Goal: Communication & Community: Participate in discussion

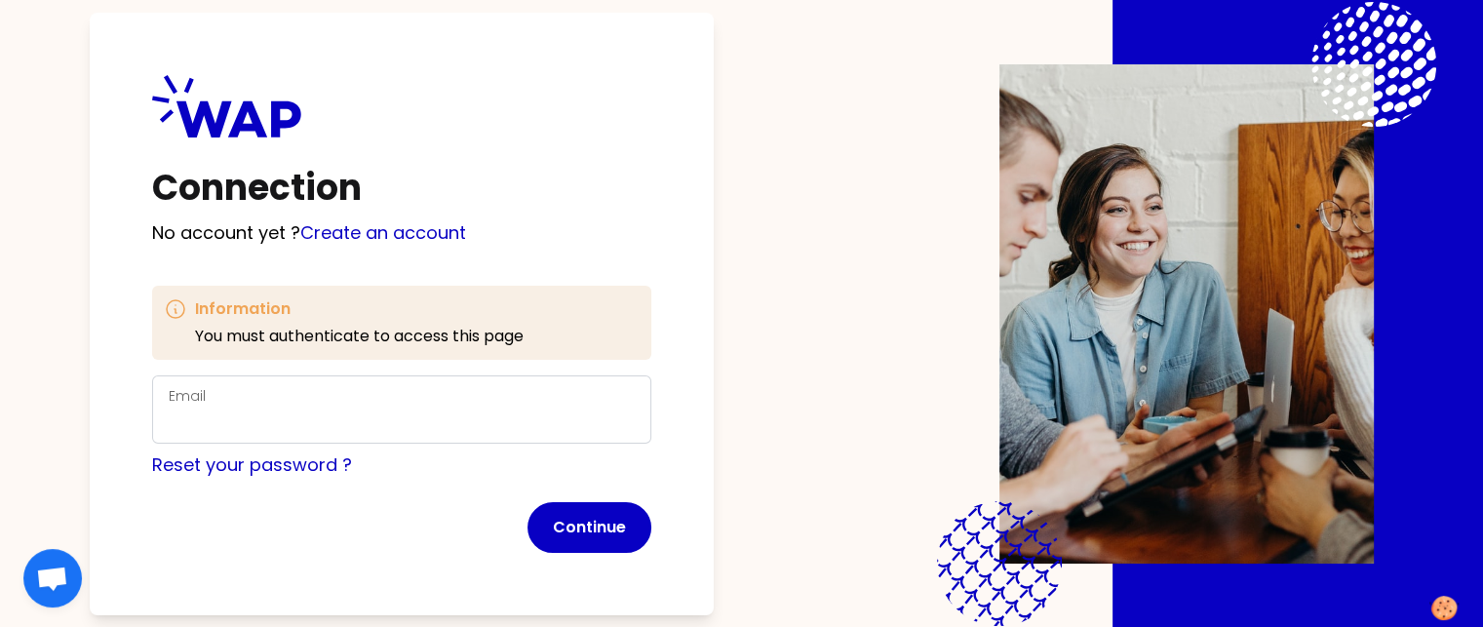
drag, startPoint x: 0, startPoint y: 0, endPoint x: 285, endPoint y: 397, distance: 488.2
click at [285, 397] on div "Email" at bounding box center [402, 409] width 466 height 51
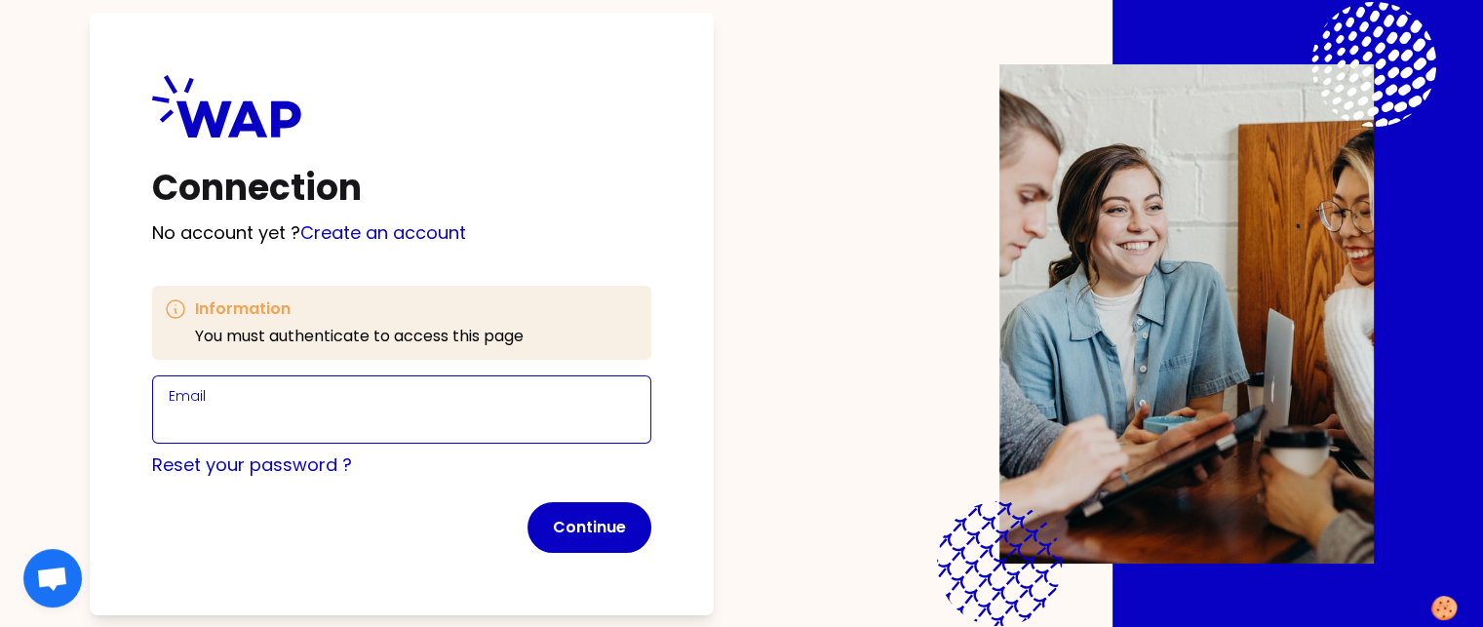
type input "к"
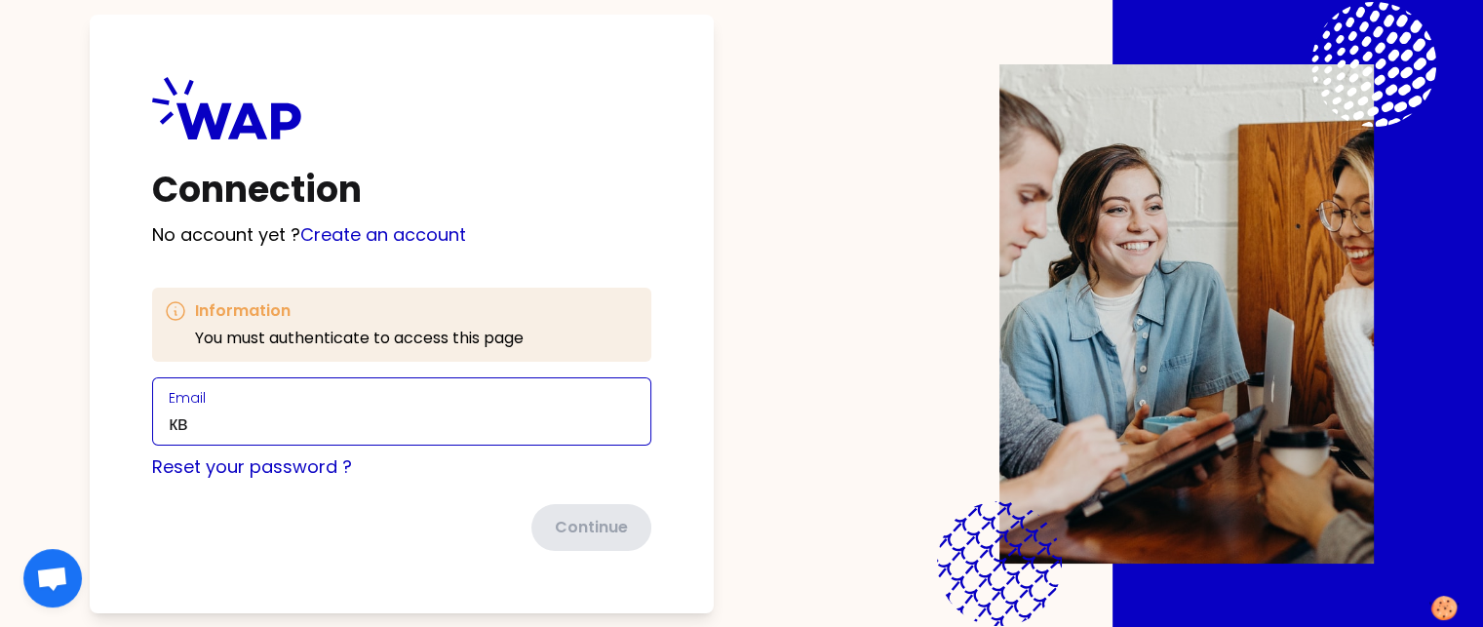
type input "к"
type input "[EMAIL_ADDRESS][DOMAIN_NAME]"
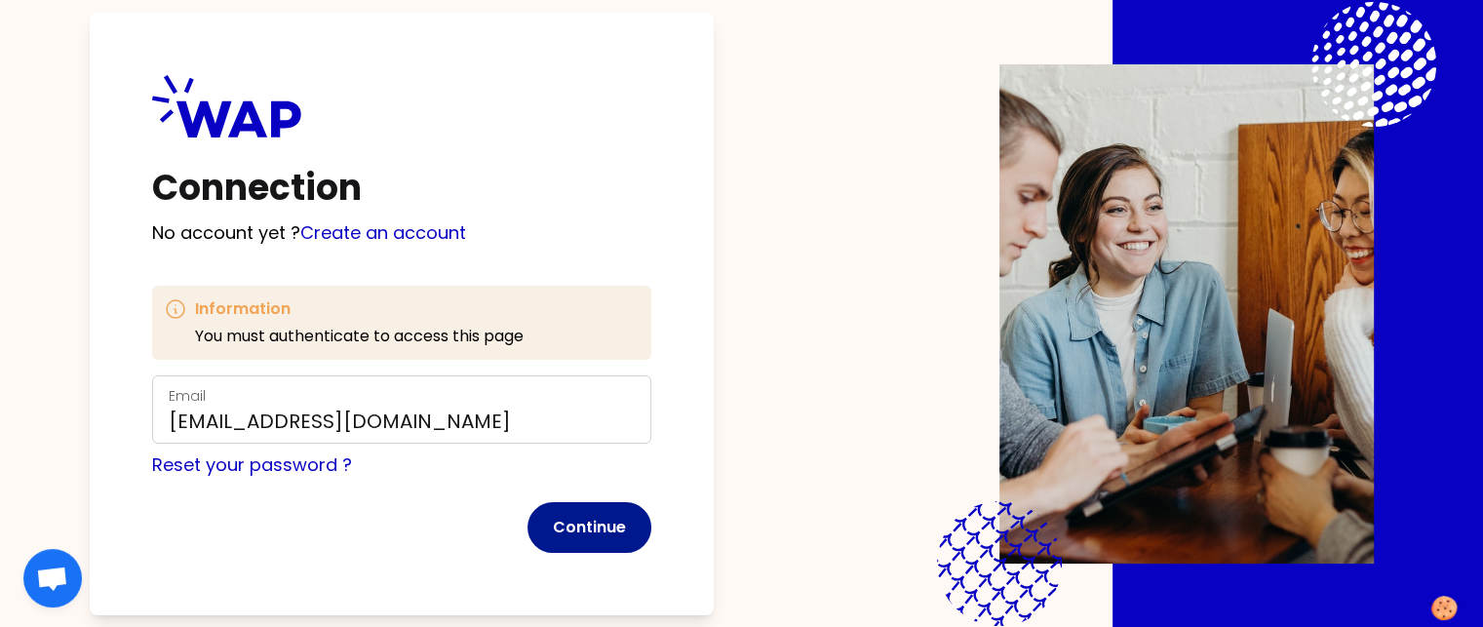
click at [647, 538] on button "Continue" at bounding box center [589, 527] width 124 height 51
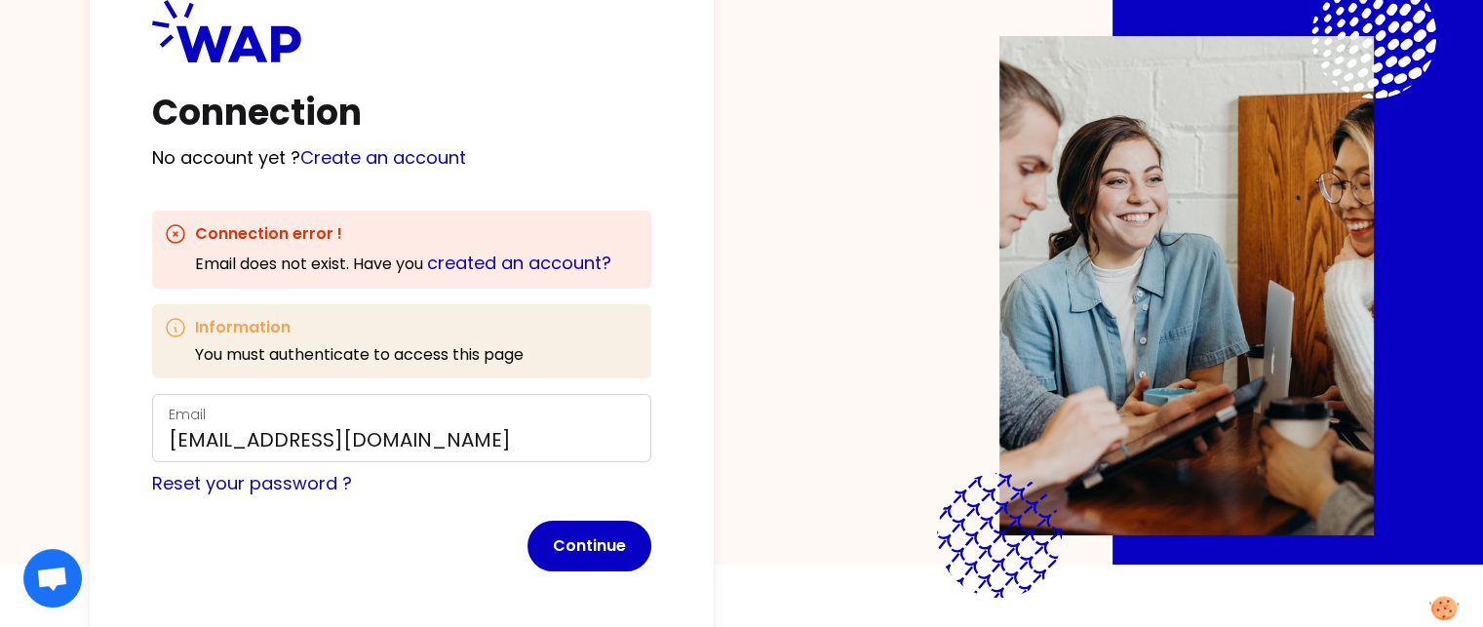
scroll to position [97, 0]
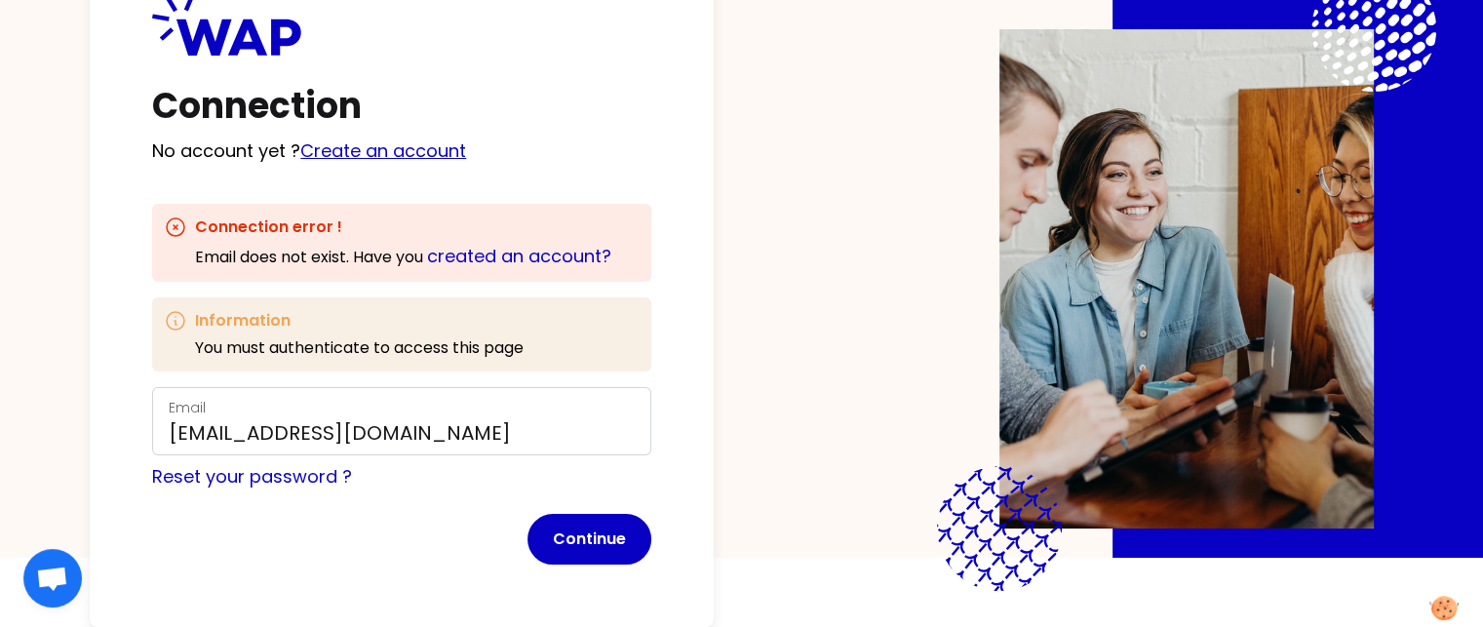
click at [416, 138] on link "Create an account" at bounding box center [383, 150] width 166 height 24
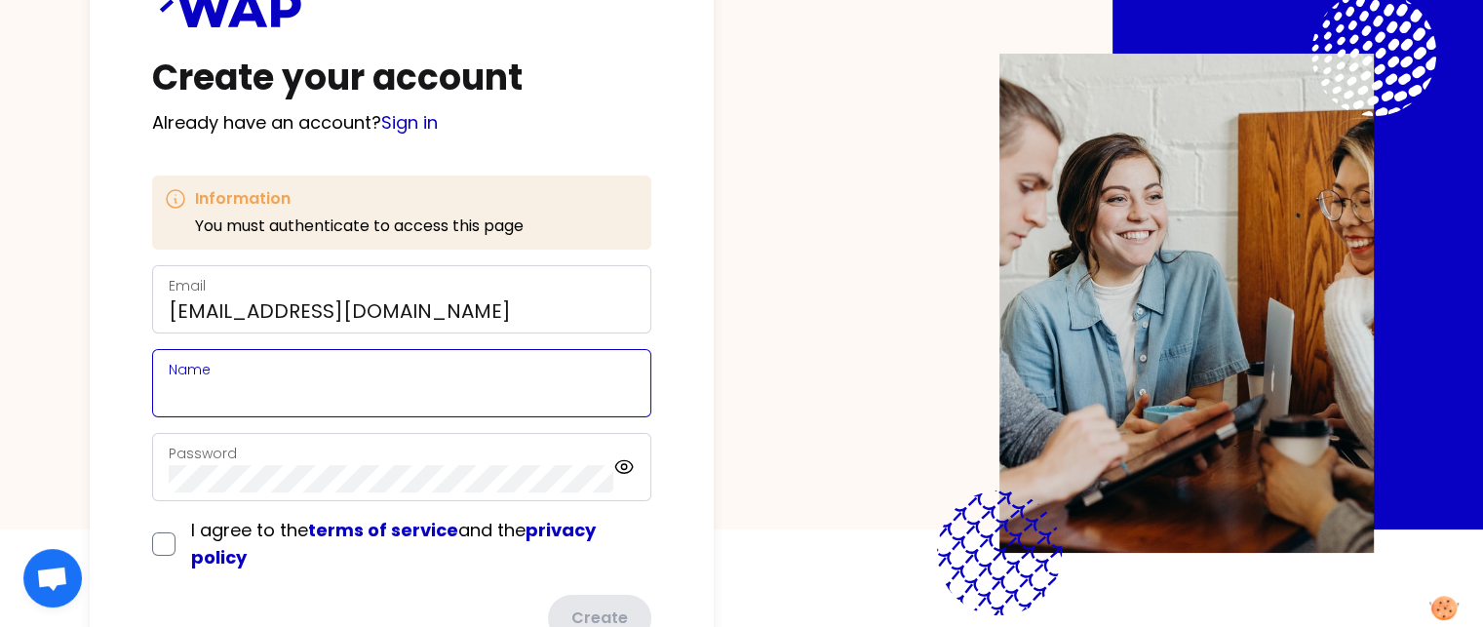
click at [449, 392] on input "Name" at bounding box center [402, 394] width 466 height 27
type input "[PERSON_NAME]"
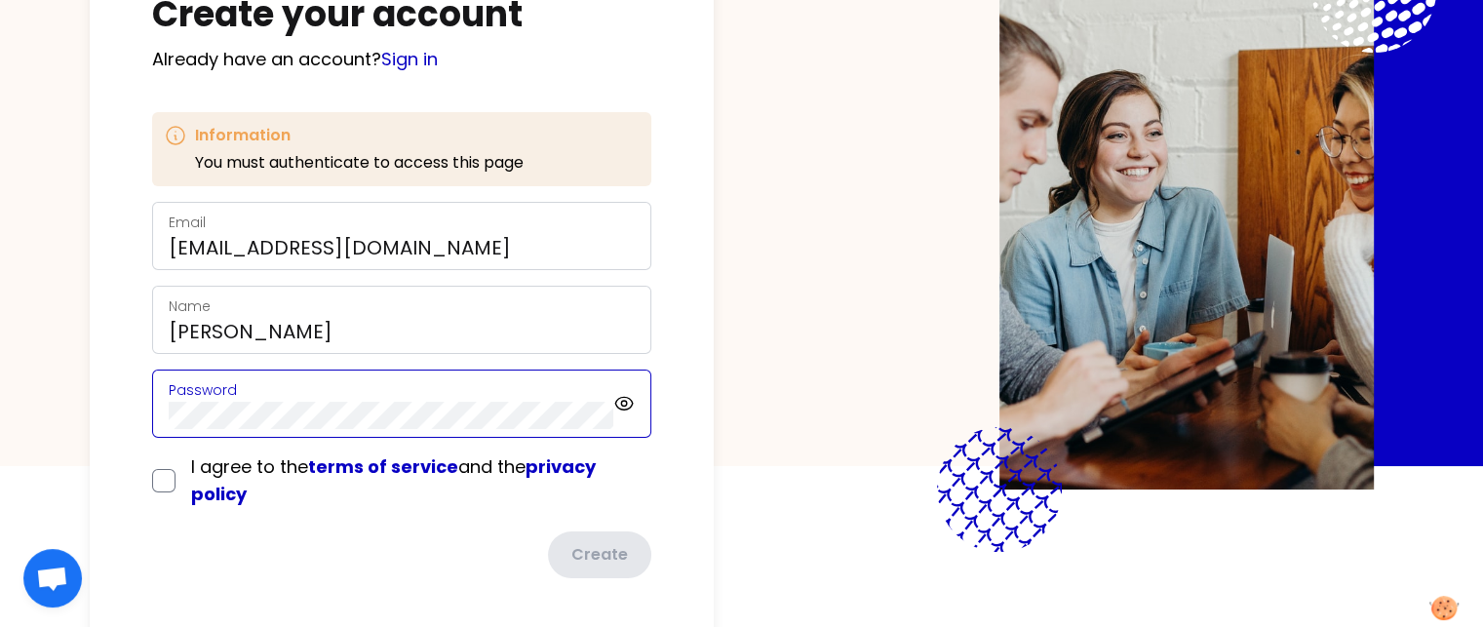
scroll to position [195, 0]
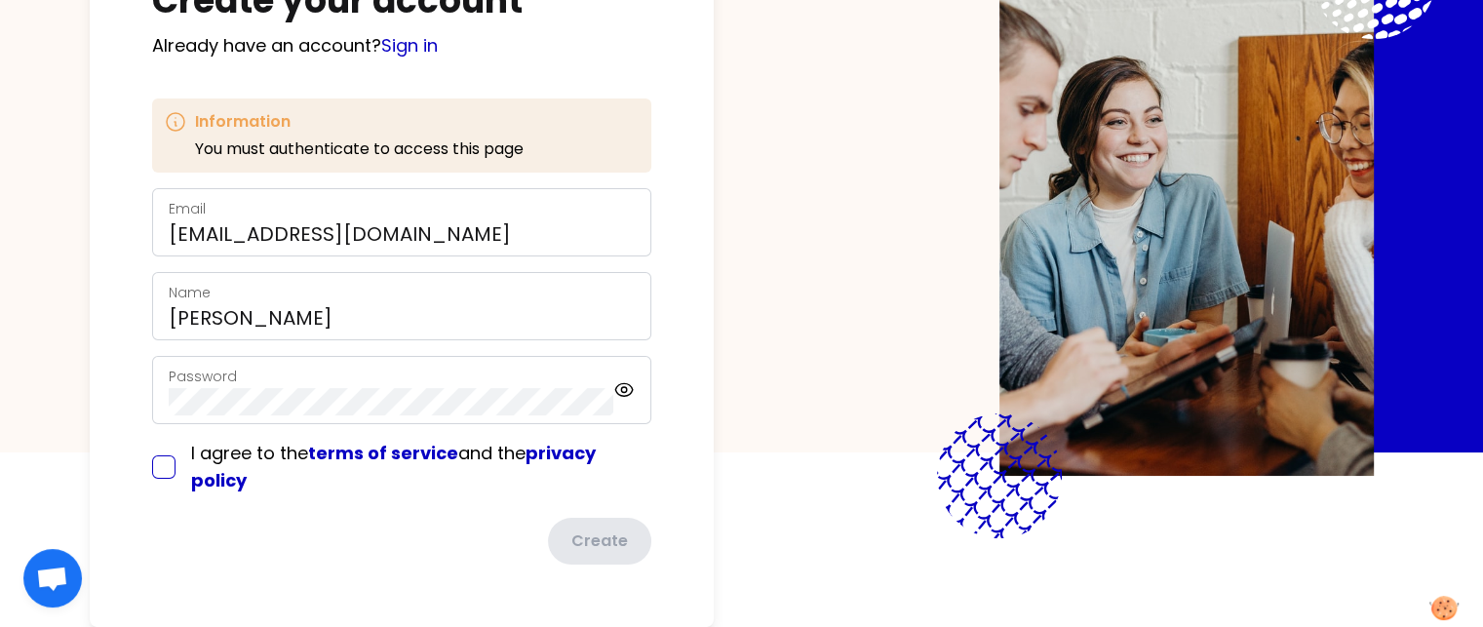
click at [202, 440] on form "Email [EMAIL_ADDRESS][DOMAIN_NAME] Name Ruslan Password I agree to the terms of…" at bounding box center [401, 376] width 499 height 376
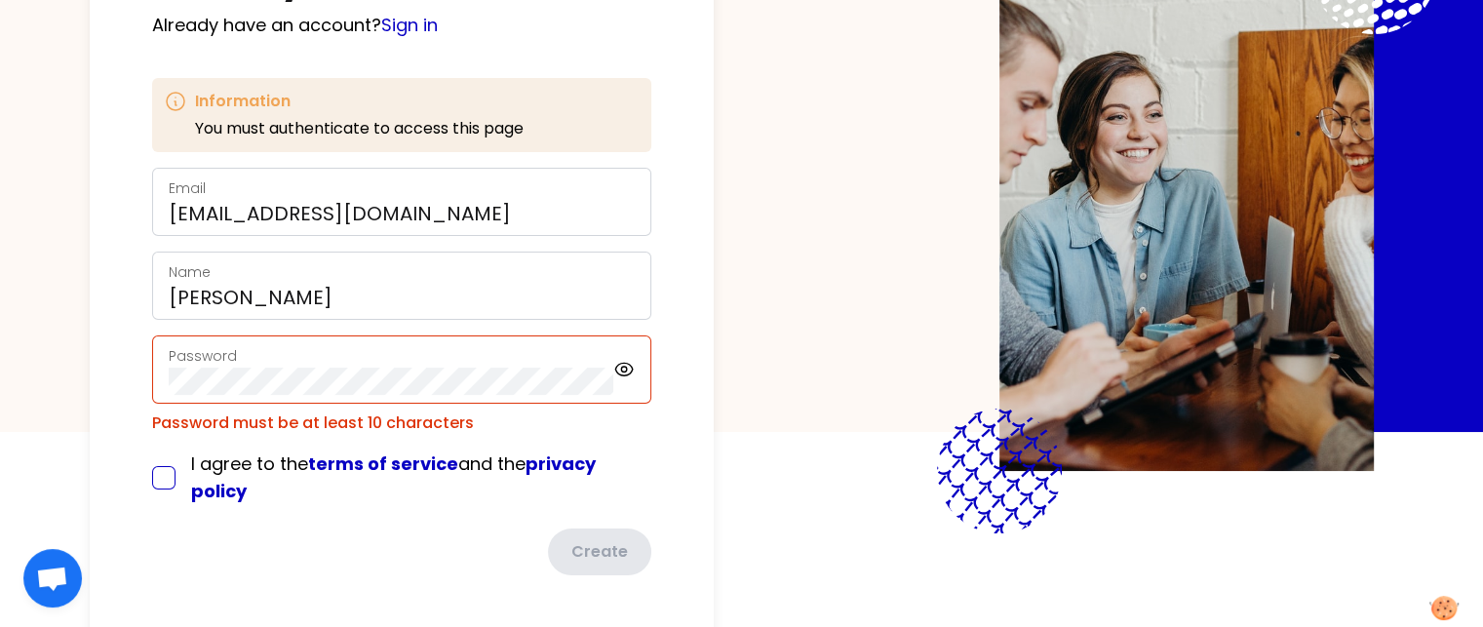
click at [175, 471] on input "checkbox" at bounding box center [163, 477] width 23 height 23
checkbox input "true"
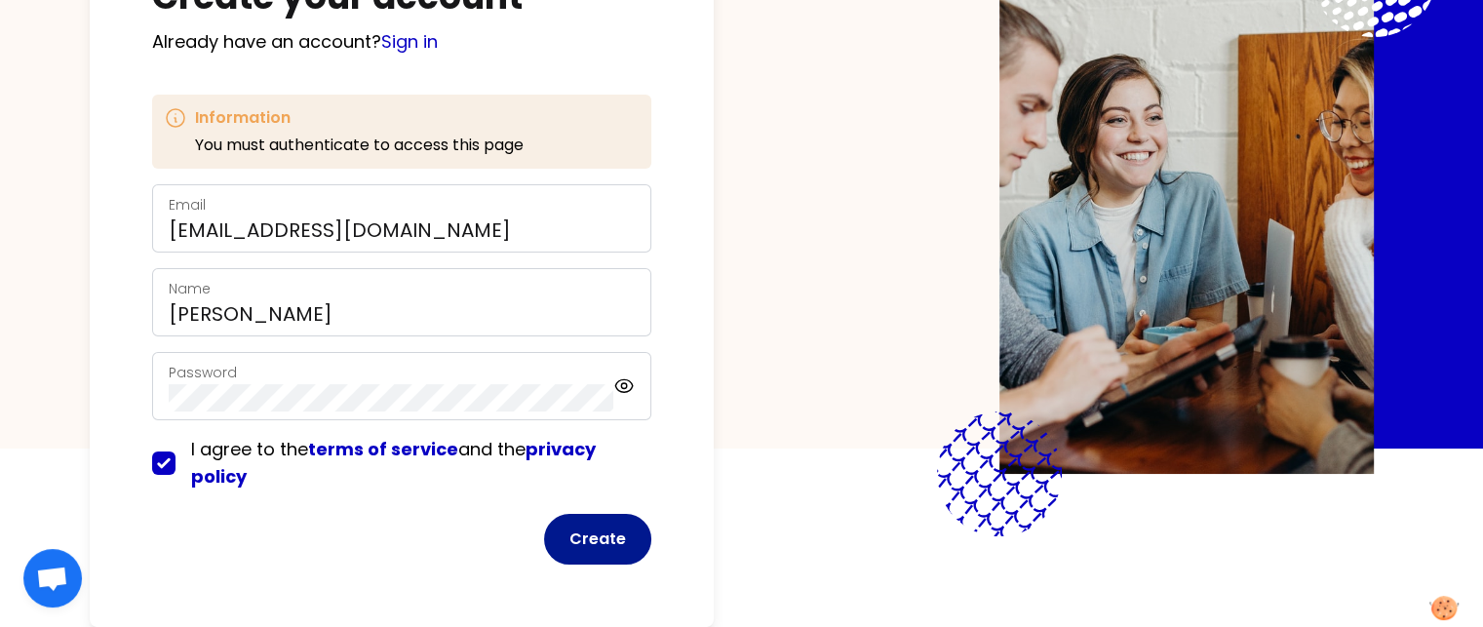
click at [627, 527] on button "Create" at bounding box center [597, 539] width 107 height 51
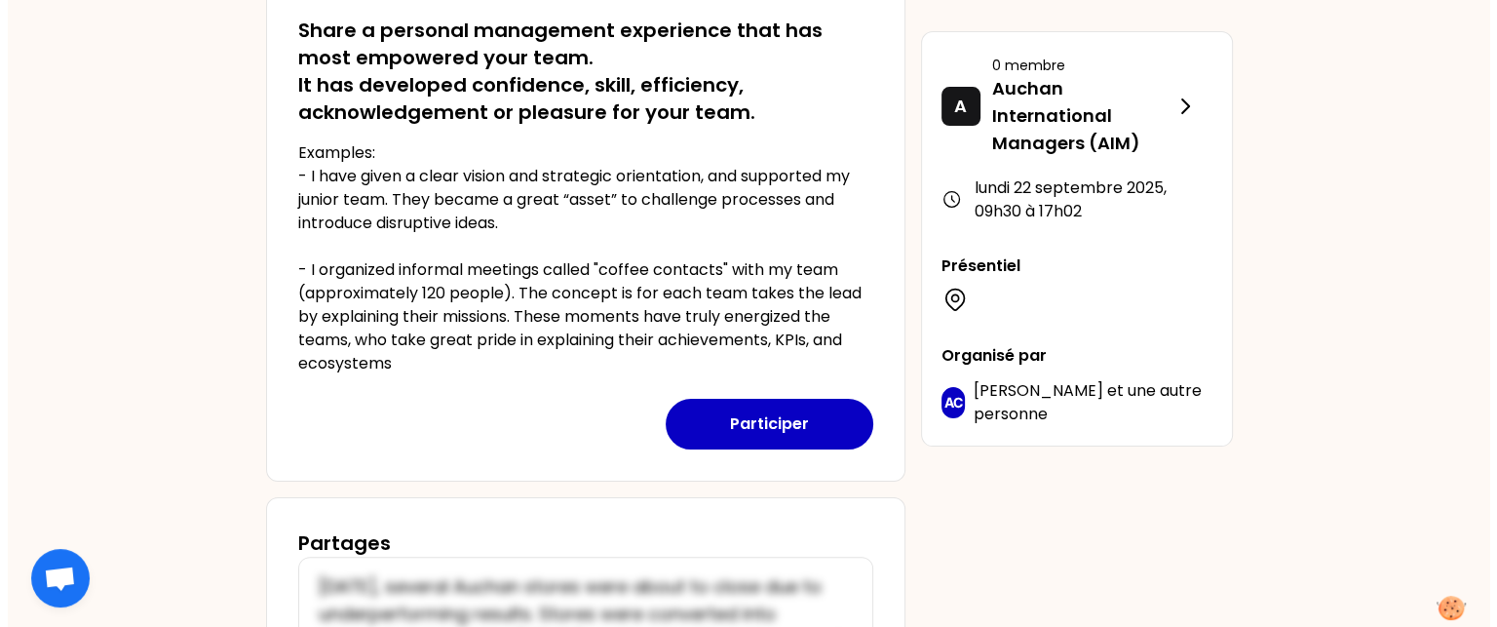
scroll to position [681, 0]
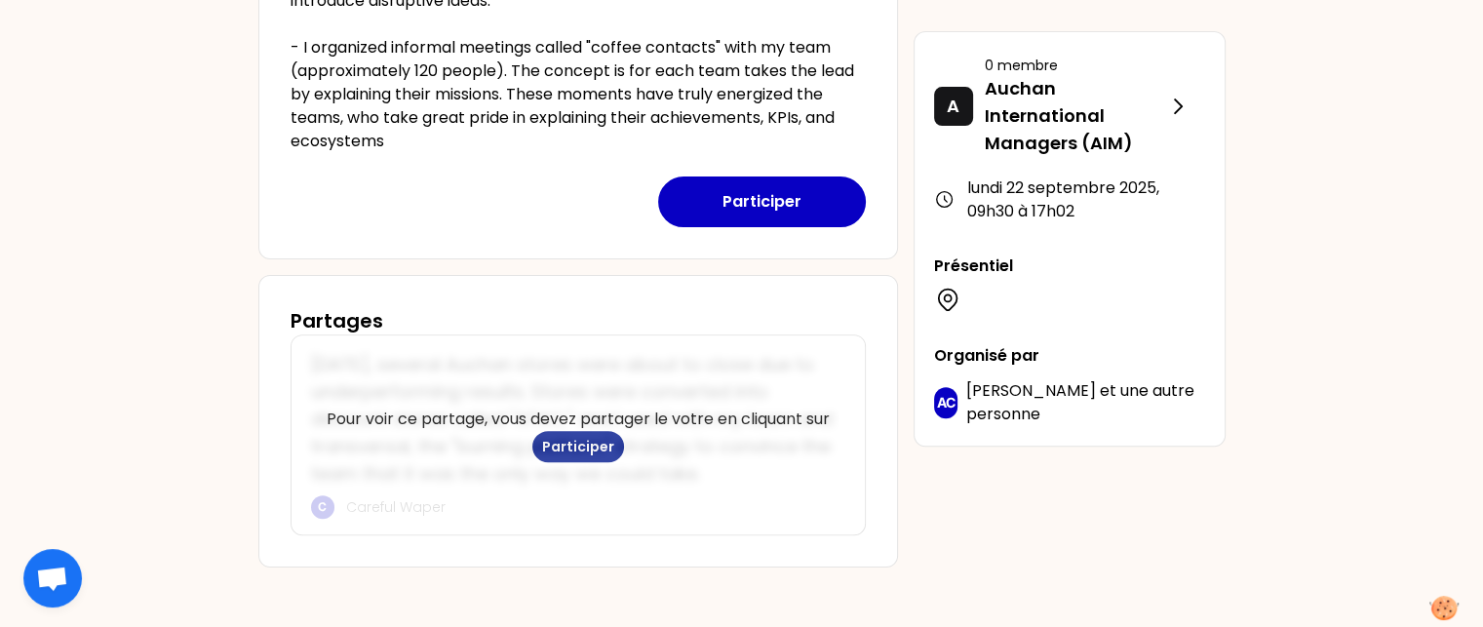
click at [547, 445] on button "Participer" at bounding box center [578, 446] width 92 height 31
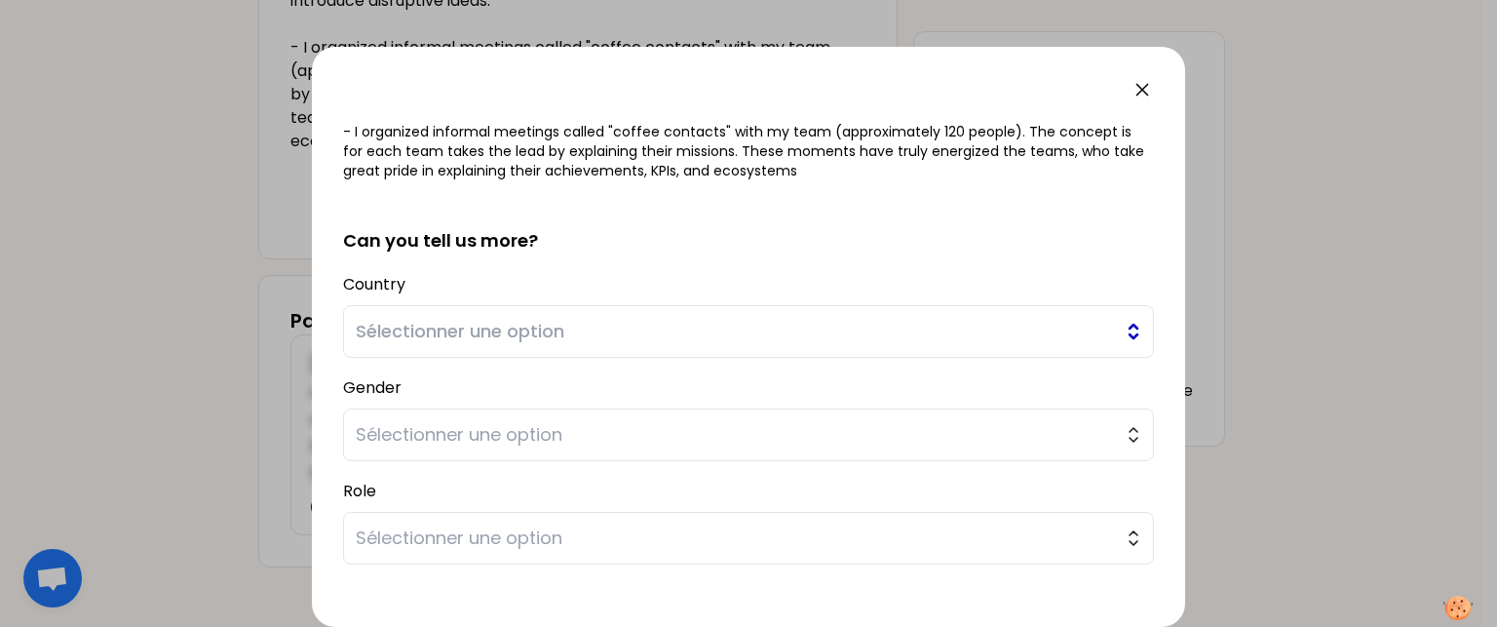
scroll to position [97, 0]
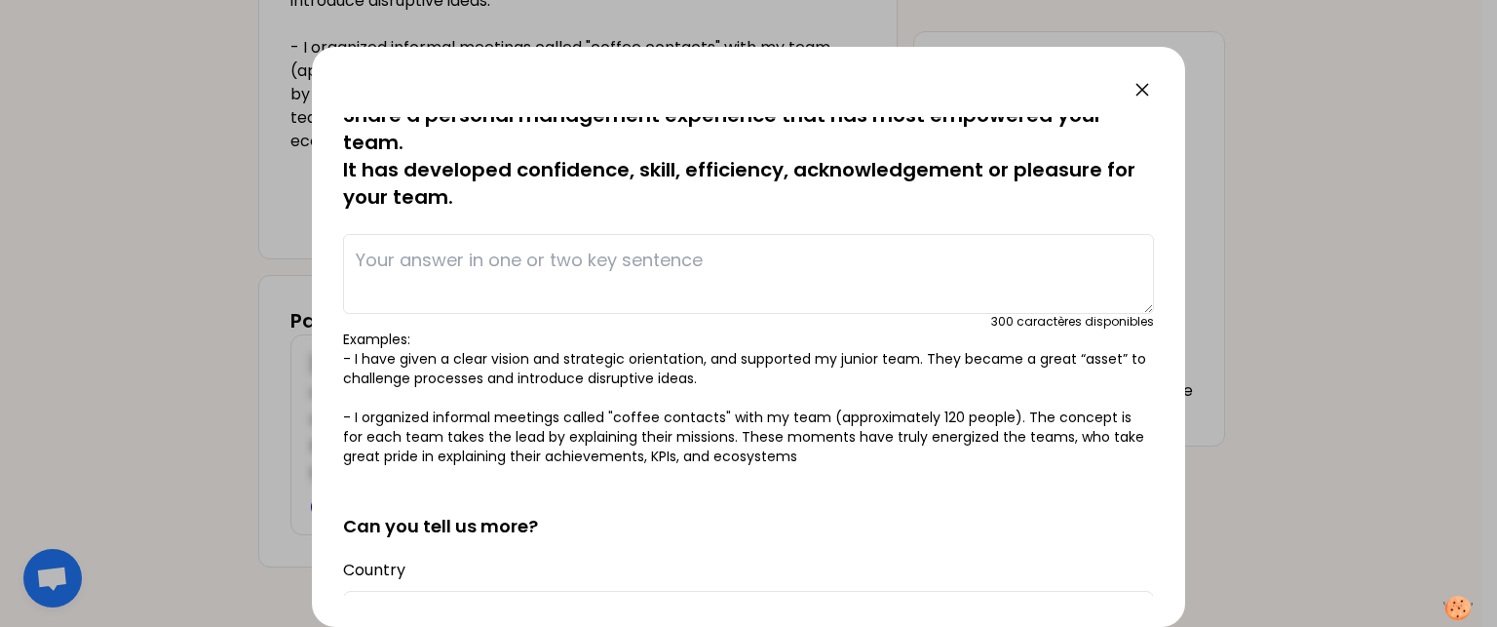
click at [573, 271] on textarea at bounding box center [748, 274] width 811 height 80
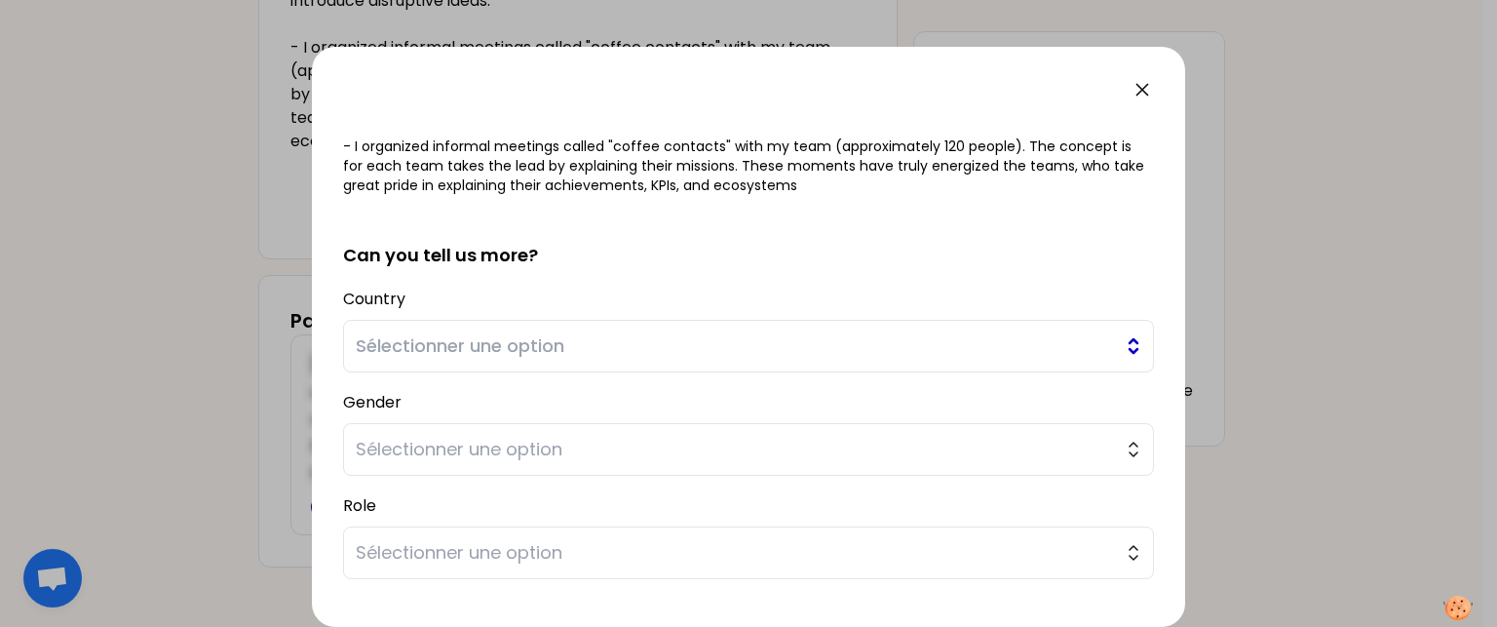
click at [1103, 328] on button "Sélectionner une option" at bounding box center [748, 346] width 811 height 53
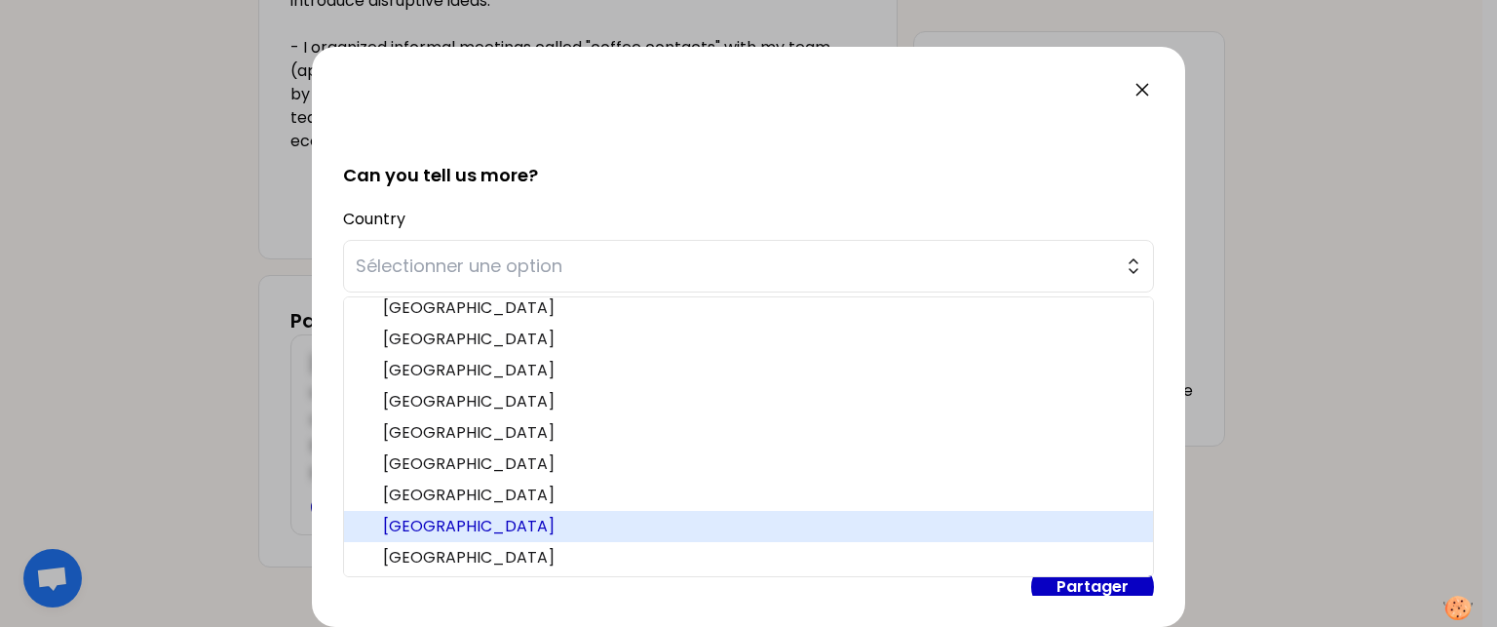
scroll to position [489, 0]
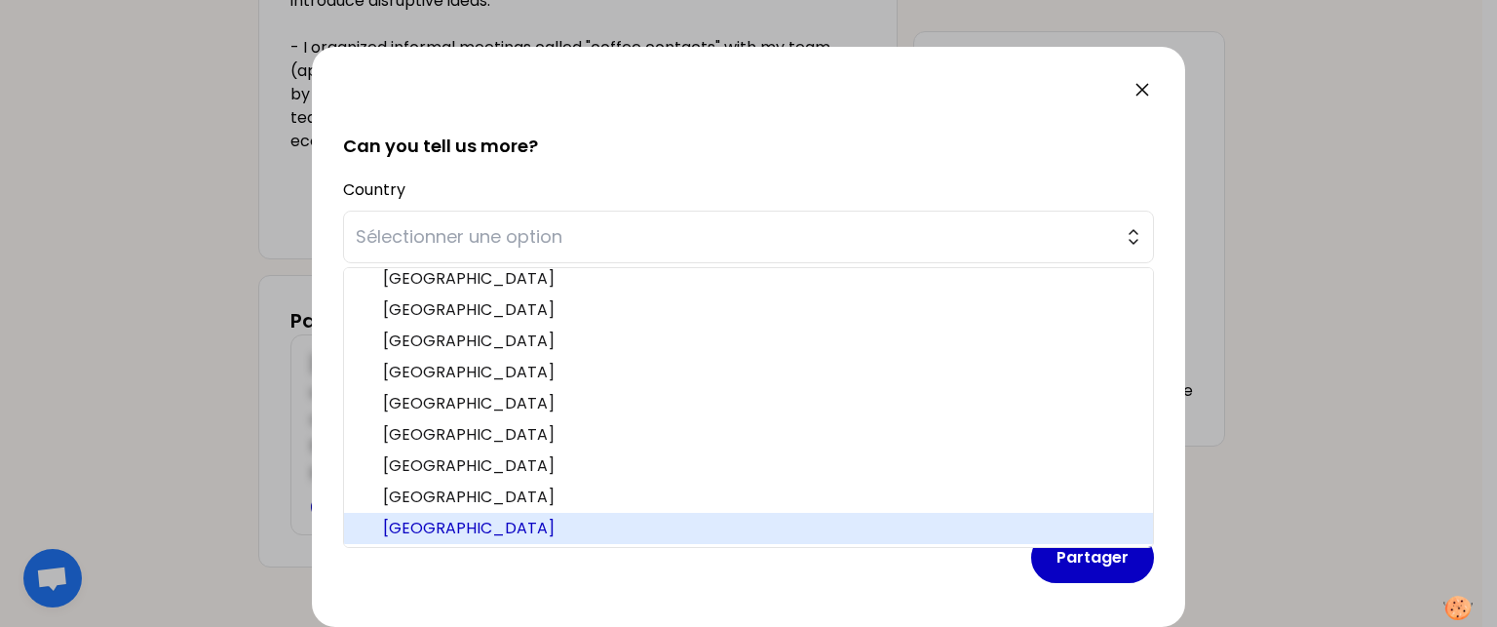
click at [699, 525] on span "[GEOGRAPHIC_DATA]" at bounding box center [760, 528] width 754 height 23
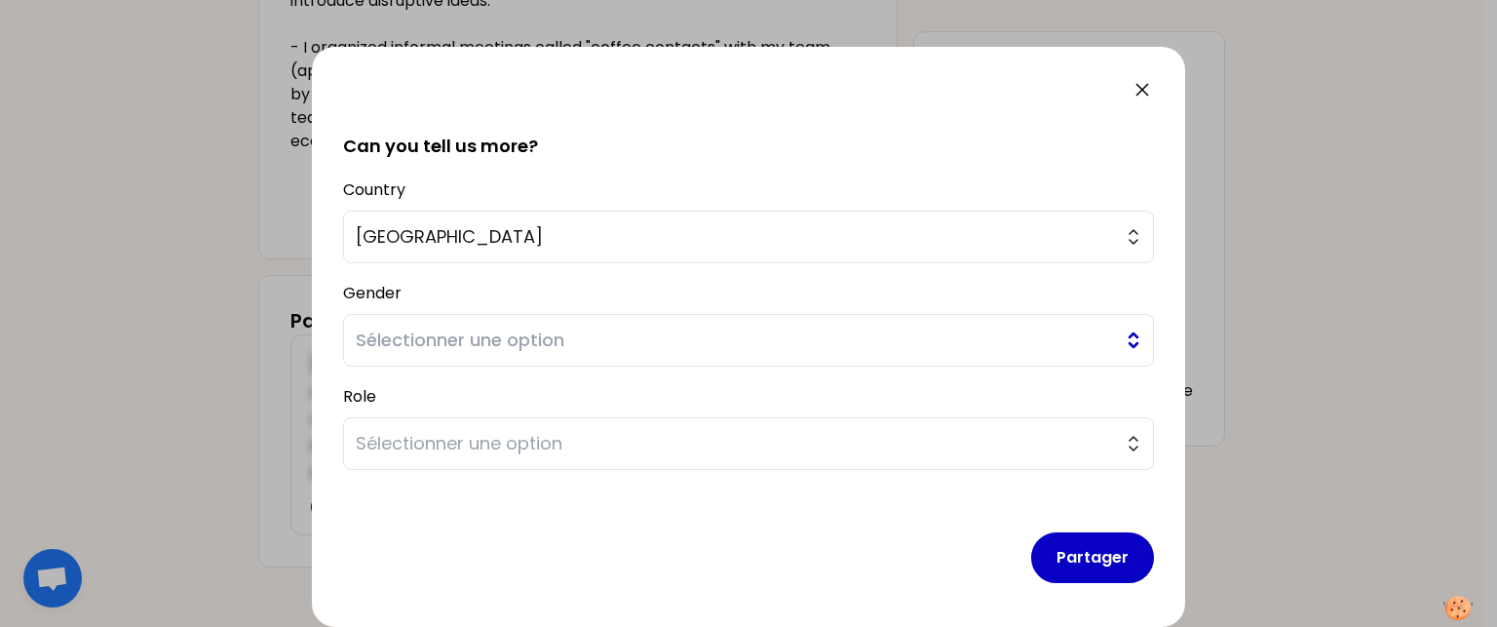
click at [1115, 346] on button "Sélectionner une option" at bounding box center [748, 340] width 811 height 53
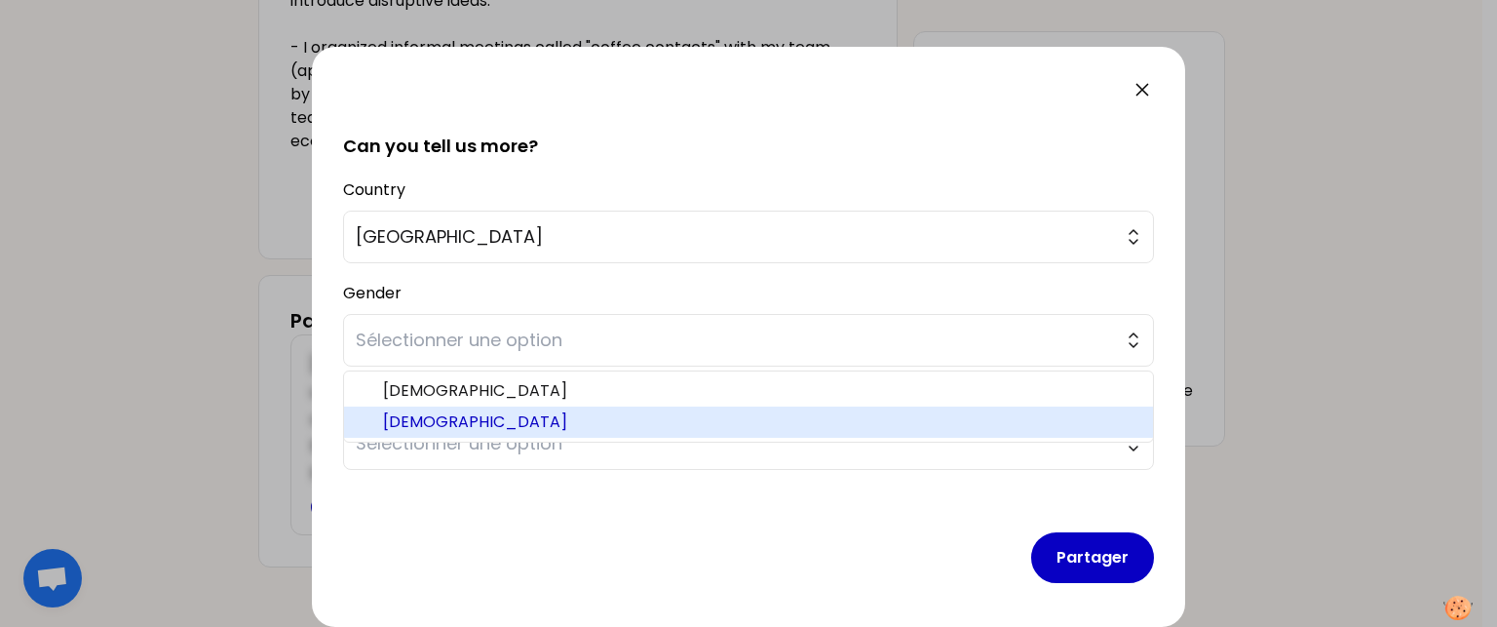
click at [979, 413] on span "[DEMOGRAPHIC_DATA]" at bounding box center [760, 421] width 754 height 23
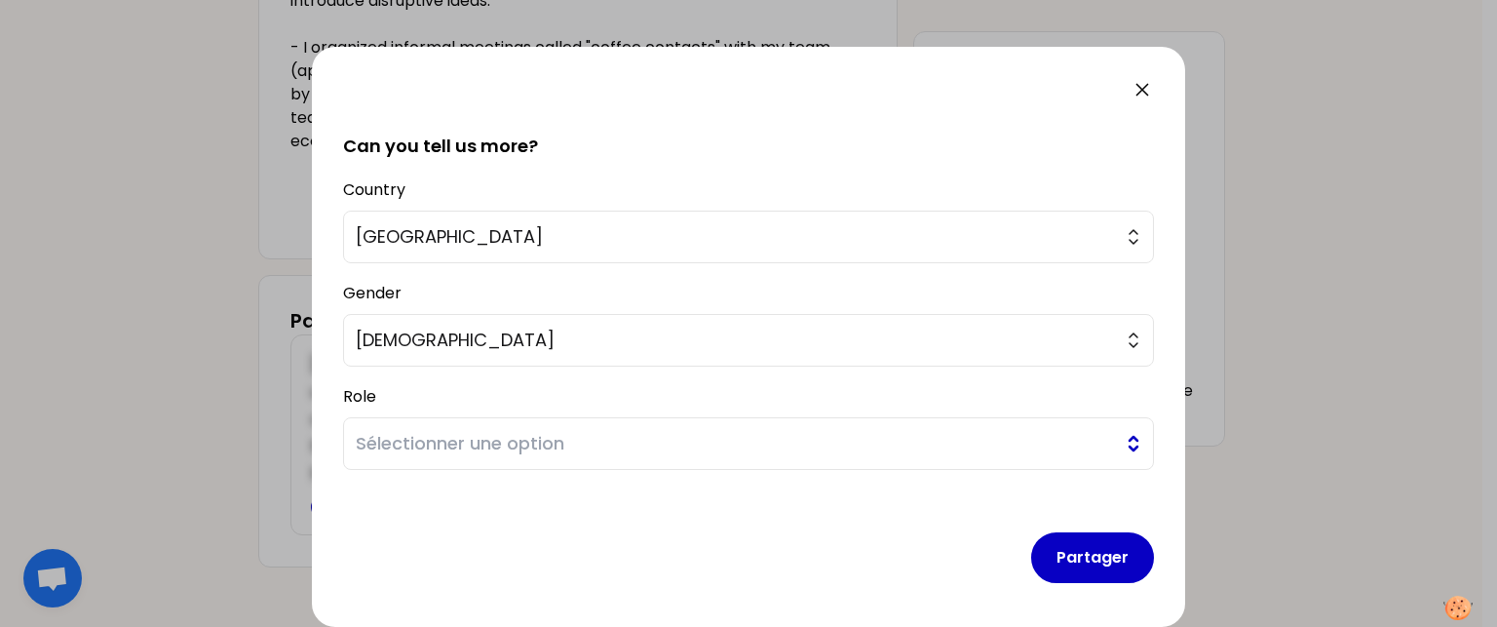
click at [906, 458] on button "Sélectionner une option" at bounding box center [748, 443] width 811 height 53
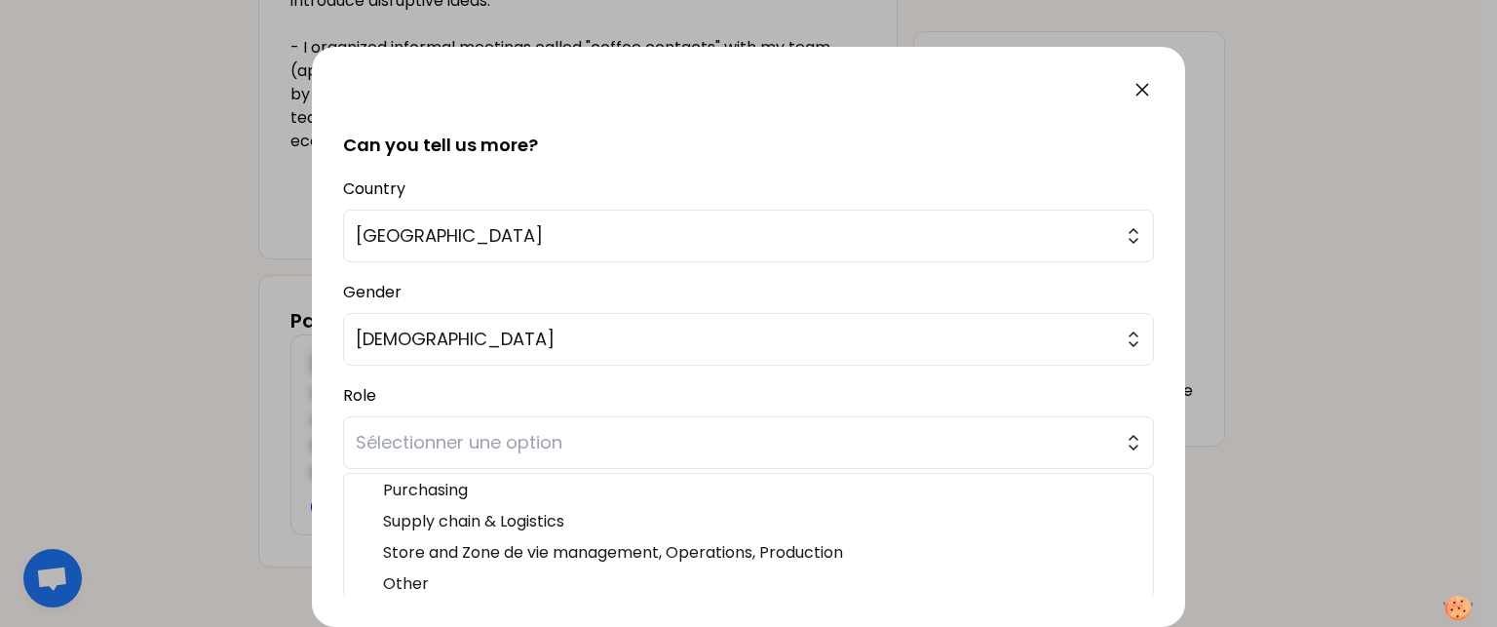
scroll to position [134, 0]
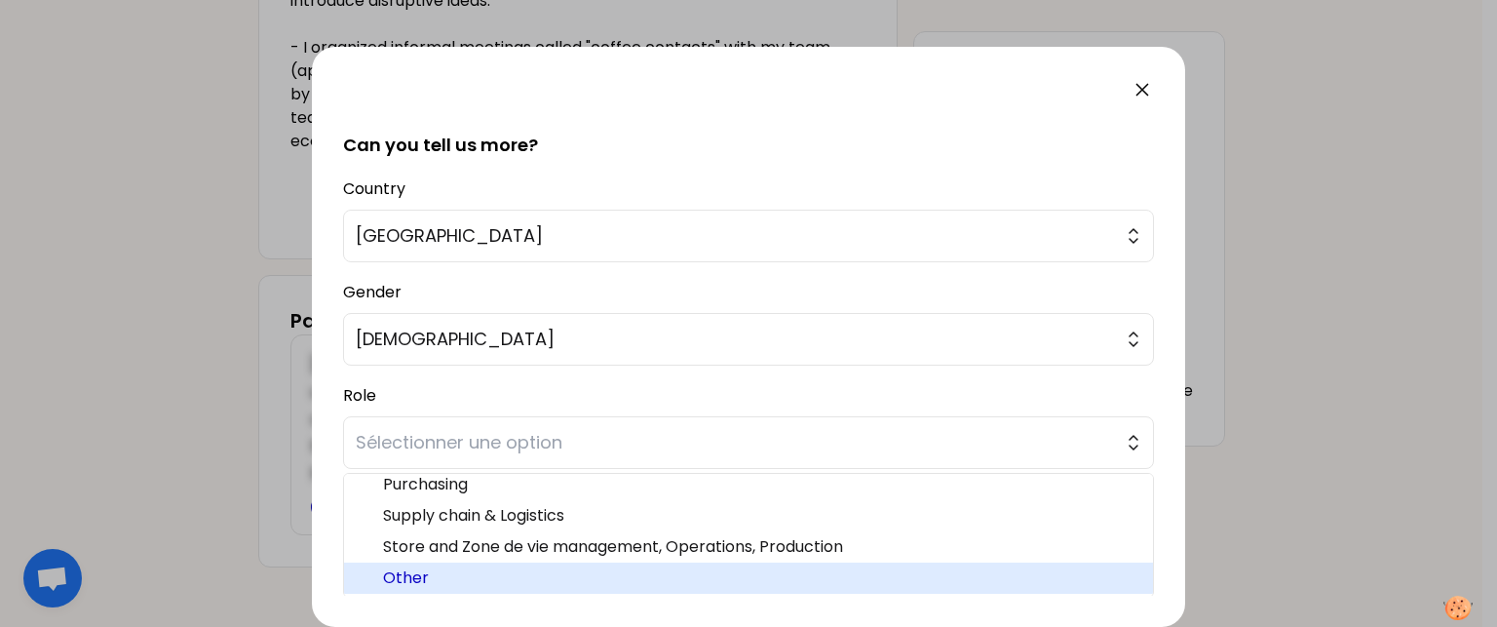
click at [542, 584] on span "Other" at bounding box center [760, 577] width 754 height 23
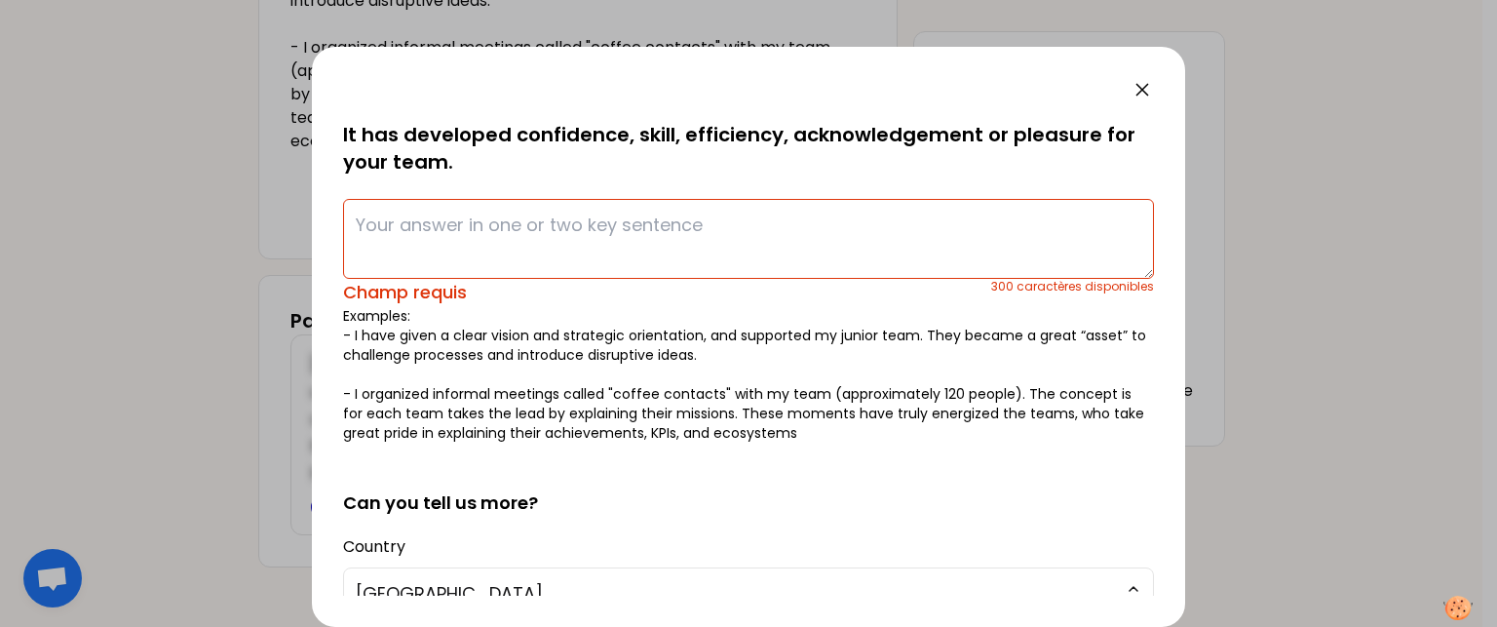
scroll to position [99, 0]
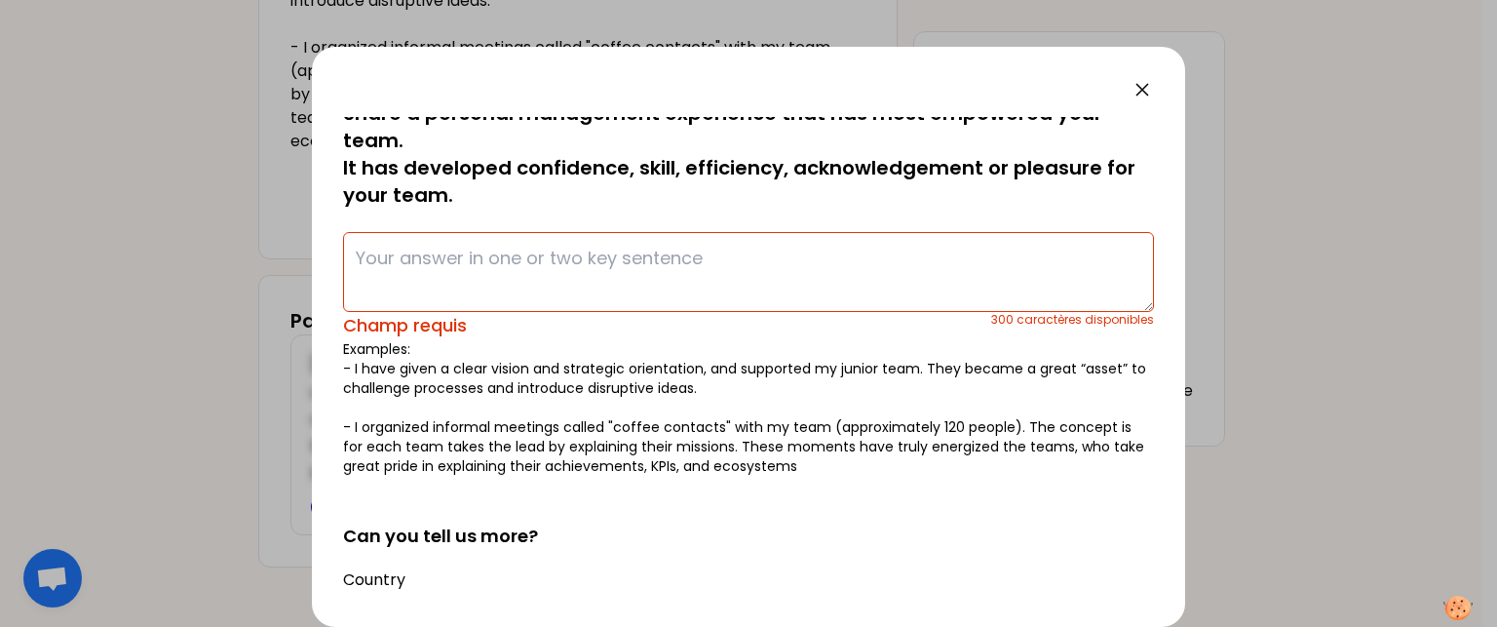
click at [394, 263] on textarea at bounding box center [748, 272] width 811 height 80
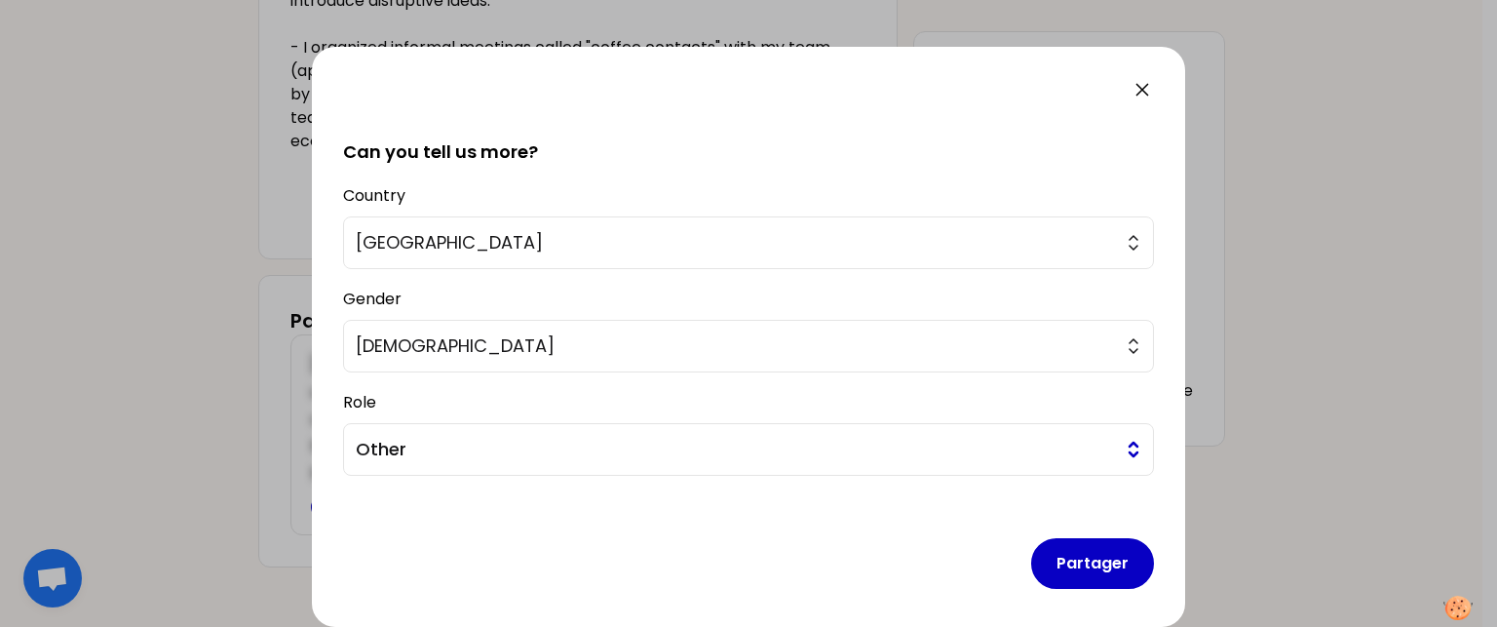
scroll to position [478, 0]
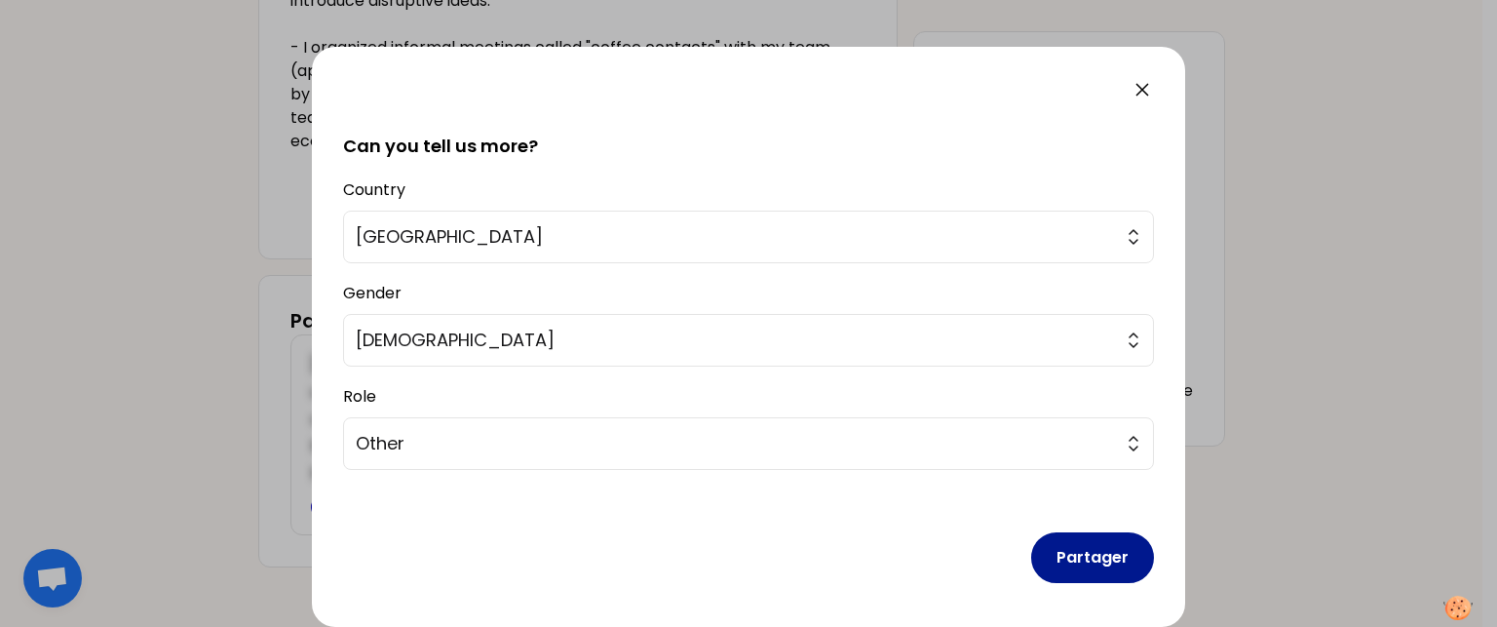
type textarea "I oriented my legal team for solving the customers' problem, not just to provid…"
click at [1063, 568] on button "Partager" at bounding box center [1092, 557] width 123 height 51
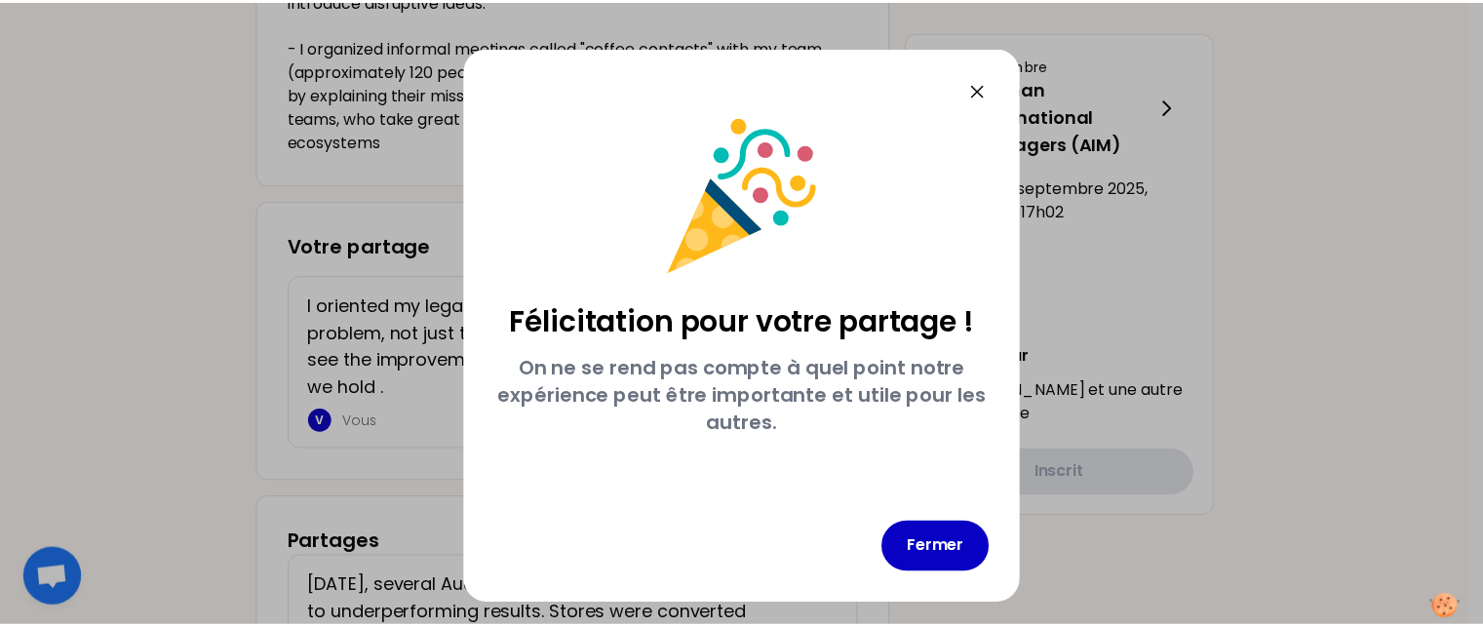
scroll to position [0, 0]
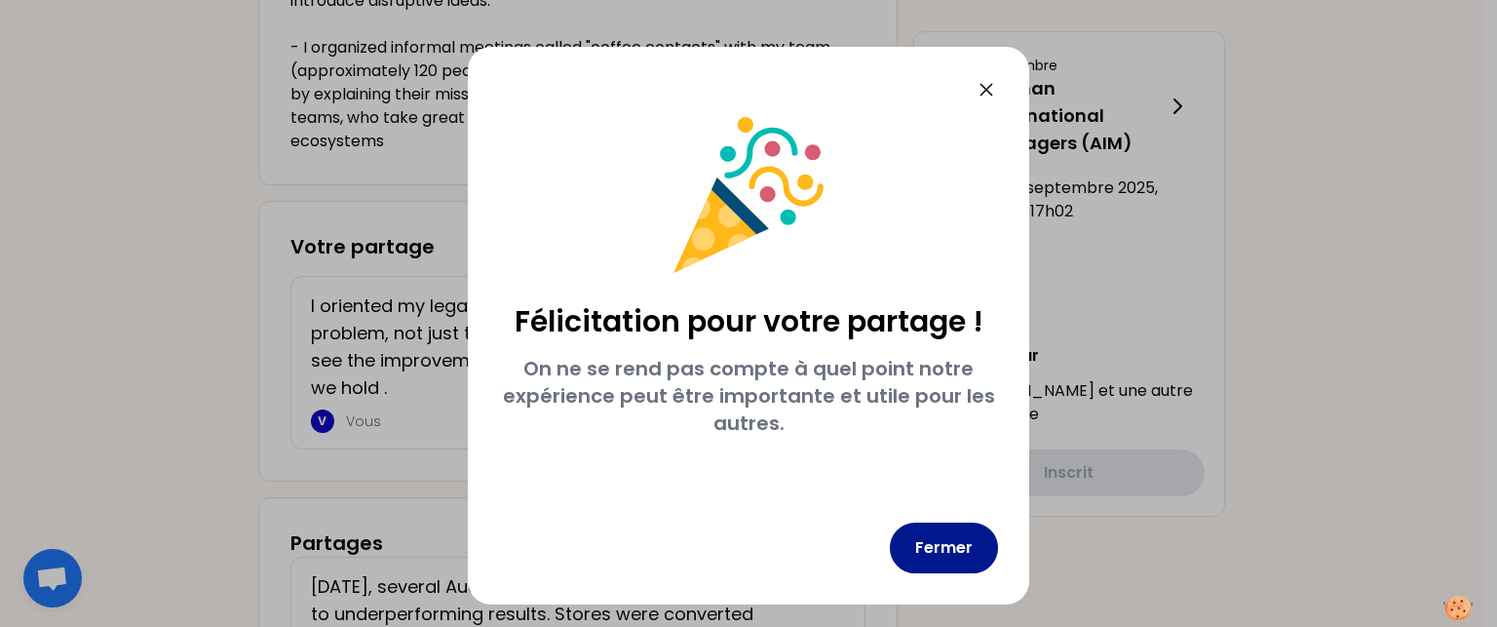
click at [927, 556] on button "Fermer" at bounding box center [944, 547] width 108 height 51
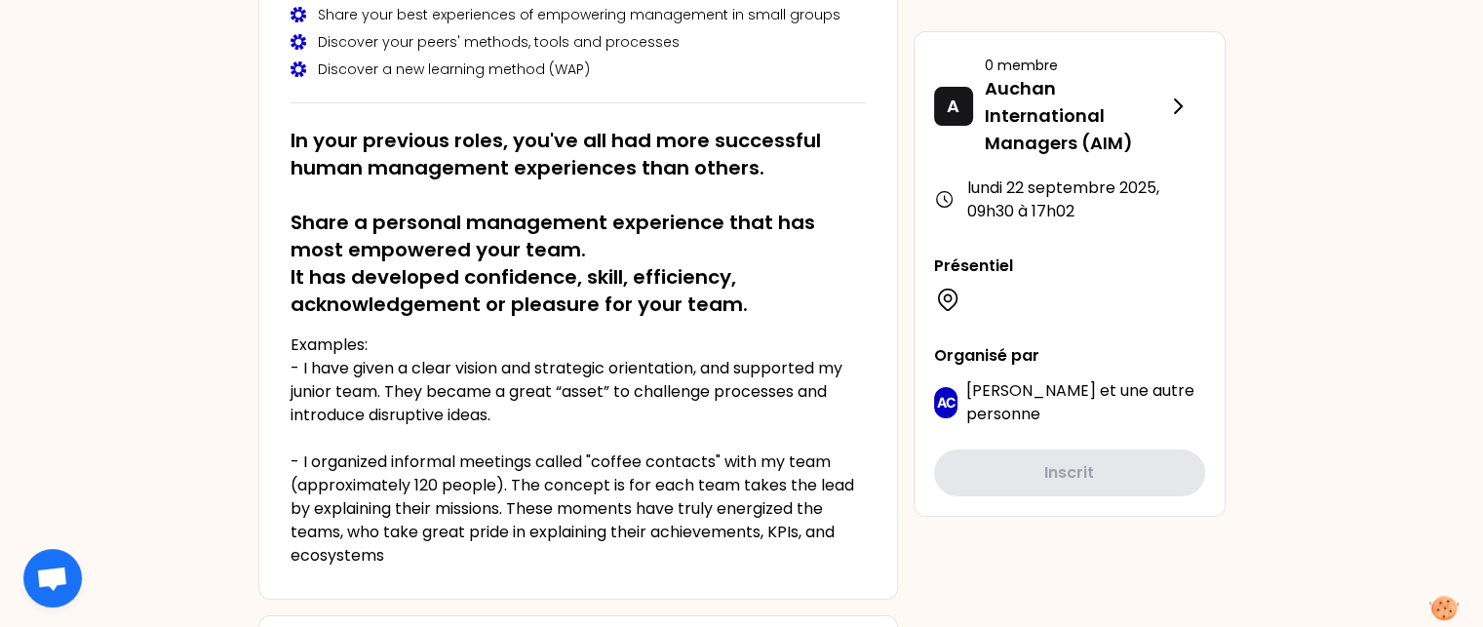
scroll to position [194, 0]
